Goal: Task Accomplishment & Management: Use online tool/utility

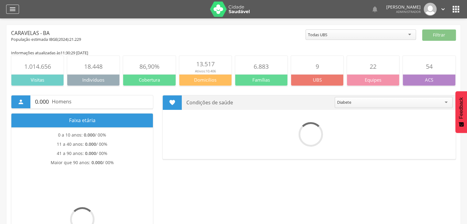
click at [11, 10] on icon "" at bounding box center [12, 9] width 7 height 7
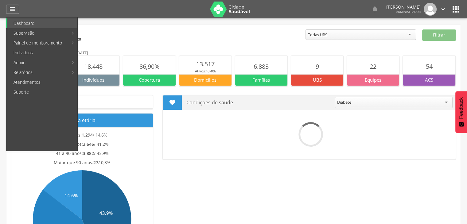
click at [52, 7] on div at bounding box center [115, 9] width 180 height 18
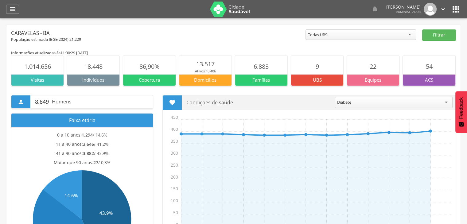
click at [455, 9] on icon "" at bounding box center [456, 9] width 10 height 10
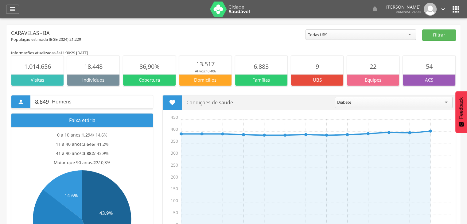
drag, startPoint x: 455, startPoint y: 8, endPoint x: 450, endPoint y: 10, distance: 5.2
click at [455, 8] on icon "" at bounding box center [456, 9] width 10 height 10
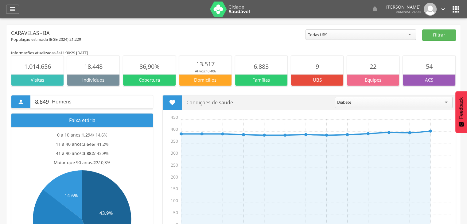
click at [237, 12] on img at bounding box center [230, 9] width 40 height 15
click at [15, 8] on icon "" at bounding box center [12, 9] width 7 height 7
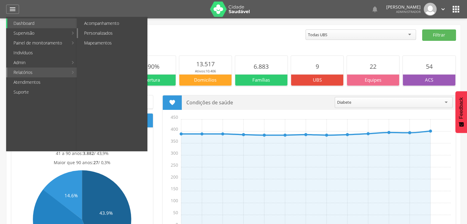
click at [118, 36] on link "Personalizados" at bounding box center [112, 33] width 69 height 10
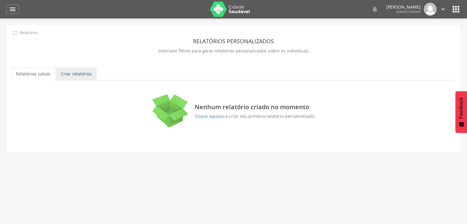
click at [85, 77] on link "Criar relatórios" at bounding box center [76, 73] width 41 height 13
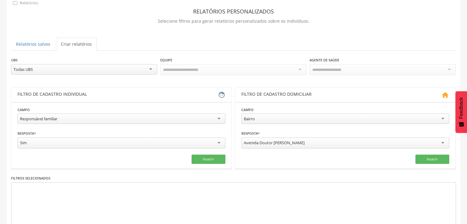
scroll to position [30, 0]
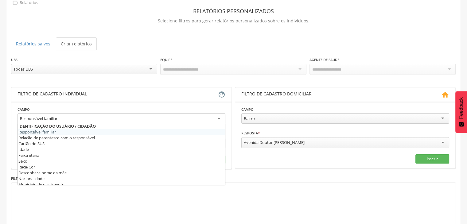
click at [47, 116] on div "Responsável familiar" at bounding box center [38, 119] width 37 height 6
click at [58, 93] on div "Filtro de cadastro individual" at bounding box center [117, 94] width 200 height 7
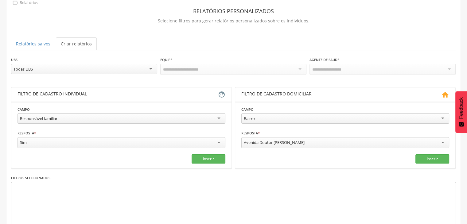
drag, startPoint x: 21, startPoint y: 94, endPoint x: 95, endPoint y: 95, distance: 73.6
click at [86, 93] on div "Filtro de cadastro individual" at bounding box center [117, 94] width 200 height 7
click at [99, 96] on div "Filtro de cadastro individual" at bounding box center [117, 94] width 200 height 7
click at [63, 110] on div "**********" at bounding box center [121, 115] width 208 height 19
click at [67, 121] on div "Responsável familiar" at bounding box center [121, 118] width 208 height 10
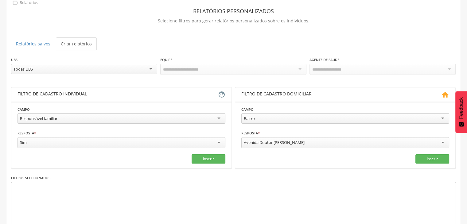
click at [83, 106] on div "**********" at bounding box center [121, 115] width 208 height 19
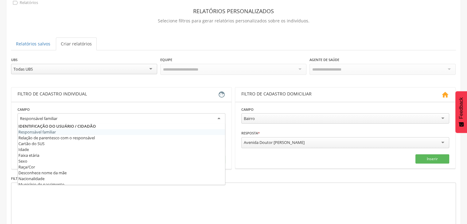
click at [77, 117] on div "Responsável familiar" at bounding box center [121, 118] width 208 height 11
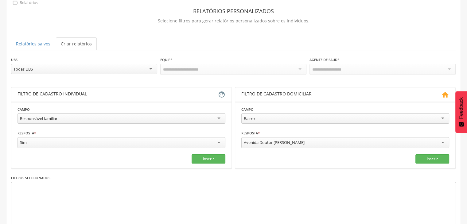
click at [82, 103] on section "**********" at bounding box center [121, 135] width 220 height 67
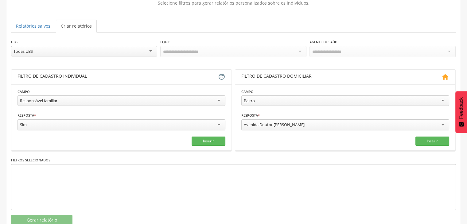
scroll to position [64, 0]
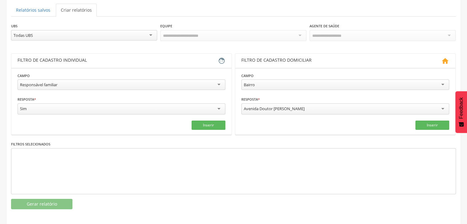
click at [84, 84] on div "Responsável familiar" at bounding box center [121, 84] width 208 height 10
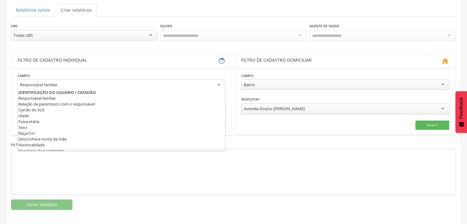
click at [75, 160] on div at bounding box center [233, 172] width 444 height 46
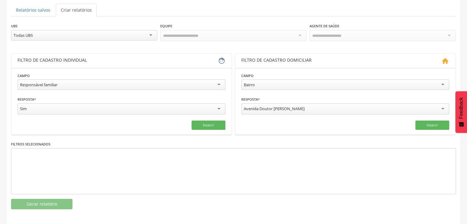
click at [43, 86] on div "Responsável familiar" at bounding box center [38, 85] width 37 height 6
click at [54, 68] on section "**********" at bounding box center [121, 101] width 220 height 67
click at [58, 82] on div "Responsável familiar" at bounding box center [121, 84] width 208 height 10
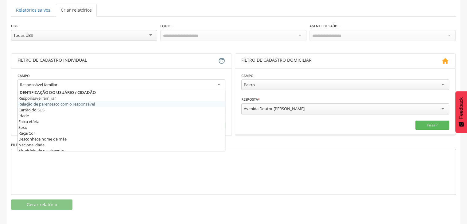
click at [46, 68] on section "**********" at bounding box center [121, 101] width 220 height 67
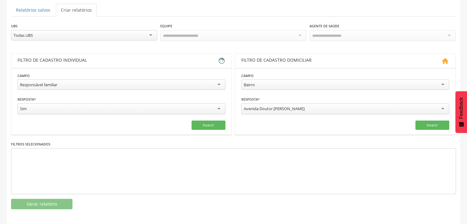
drag, startPoint x: 18, startPoint y: 61, endPoint x: 82, endPoint y: 63, distance: 63.5
click at [81, 63] on header "Filtro de cadastro individual " at bounding box center [121, 61] width 220 height 14
click at [93, 60] on div "Filtro de cadastro individual" at bounding box center [117, 60] width 200 height 7
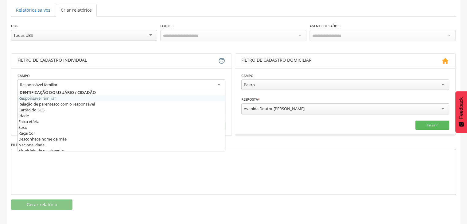
click at [39, 83] on div "Responsável familiar" at bounding box center [38, 85] width 37 height 6
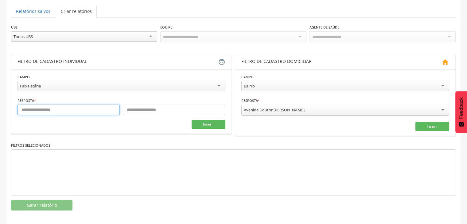
click at [48, 109] on input "text" at bounding box center [68, 110] width 102 height 10
type input "*"
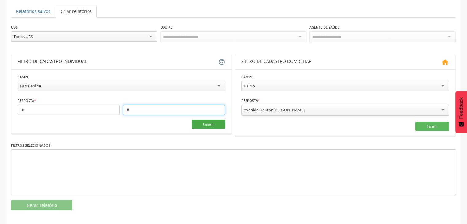
type input "*"
click at [205, 124] on button "Inserir" at bounding box center [208, 124] width 34 height 9
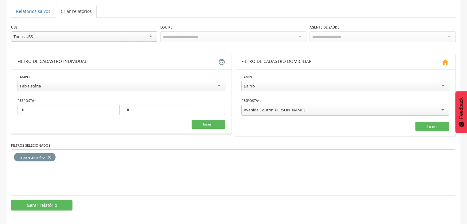
click at [113, 86] on div "Faixa etária" at bounding box center [121, 86] width 208 height 10
click at [12, 94] on section "**********" at bounding box center [121, 101] width 220 height 64
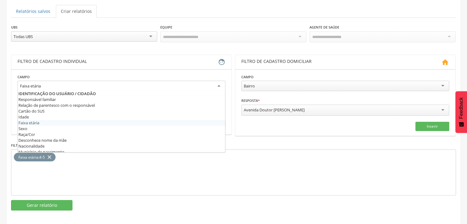
click at [43, 85] on div "Faixa etária" at bounding box center [121, 86] width 208 height 11
click at [4, 91] on div " Supervisão  Distritos  Ubs adicionar ubs  Coordenador: - Caravelas / BA In…" at bounding box center [233, 68] width 467 height 224
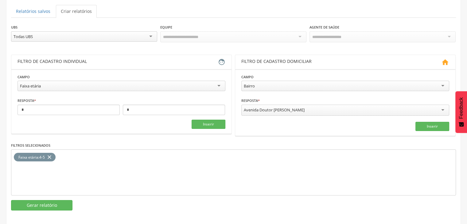
click at [39, 85] on div "Faixa etária" at bounding box center [30, 86] width 21 height 6
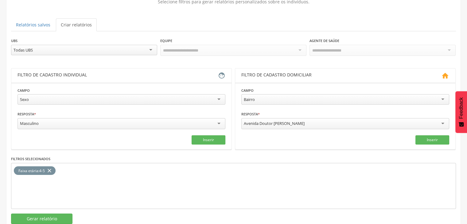
scroll to position [64, 0]
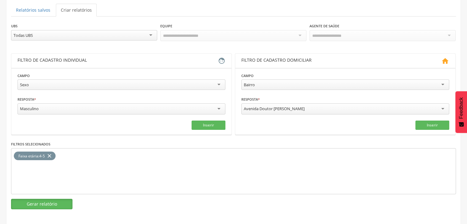
click at [49, 202] on button "Gerar relatório" at bounding box center [41, 204] width 61 height 10
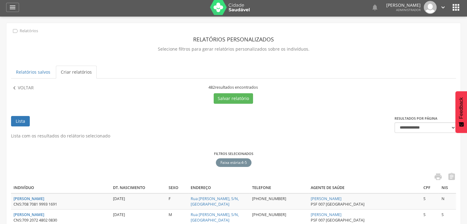
scroll to position [0, 0]
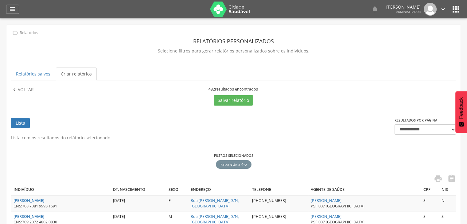
drag, startPoint x: 205, startPoint y: 90, endPoint x: 262, endPoint y: 88, distance: 57.4
click at [262, 88] on div "482 resultados encontrados" at bounding box center [233, 90] width 221 height 6
drag, startPoint x: 206, startPoint y: 90, endPoint x: 215, endPoint y: 91, distance: 9.0
click at [215, 91] on div "482 resultados encontrados" at bounding box center [233, 90] width 221 height 6
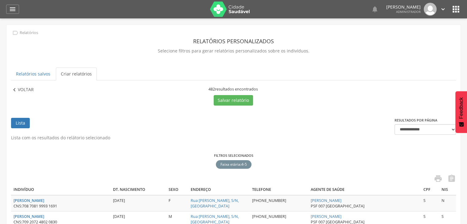
click at [18, 87] on p "Voltar" at bounding box center [26, 90] width 16 height 7
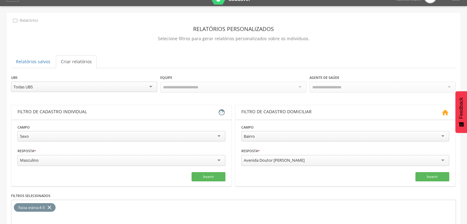
scroll to position [64, 0]
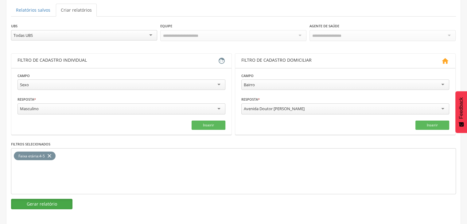
click at [45, 202] on button "Gerar relatório" at bounding box center [41, 204] width 61 height 10
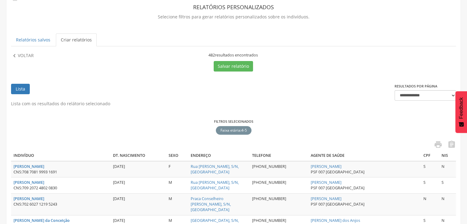
scroll to position [34, 0]
drag, startPoint x: 211, startPoint y: 57, endPoint x: 237, endPoint y: 52, distance: 26.8
click at [237, 53] on div "482 resultados encontrados" at bounding box center [233, 56] width 221 height 6
drag, startPoint x: 205, startPoint y: 54, endPoint x: 214, endPoint y: 54, distance: 8.9
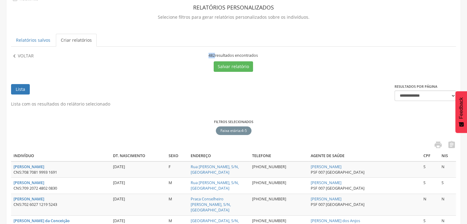
click at [214, 54] on div "482 resultados encontrados" at bounding box center [233, 56] width 221 height 6
click at [174, 88] on ul "Lista" at bounding box center [202, 92] width 383 height 17
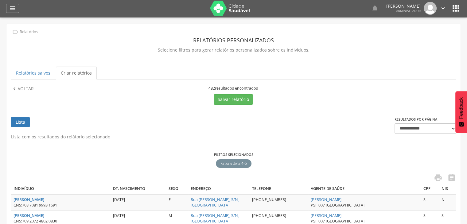
scroll to position [0, 0]
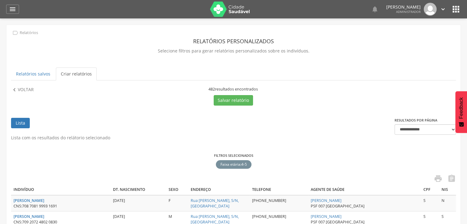
click at [453, 9] on icon "" at bounding box center [456, 9] width 10 height 10
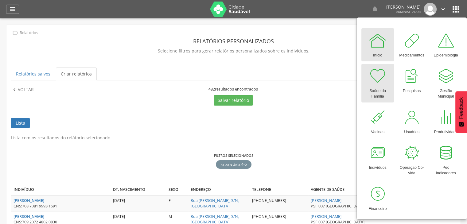
click at [384, 74] on div at bounding box center [377, 76] width 18 height 18
